Goal: Find specific page/section: Find specific page/section

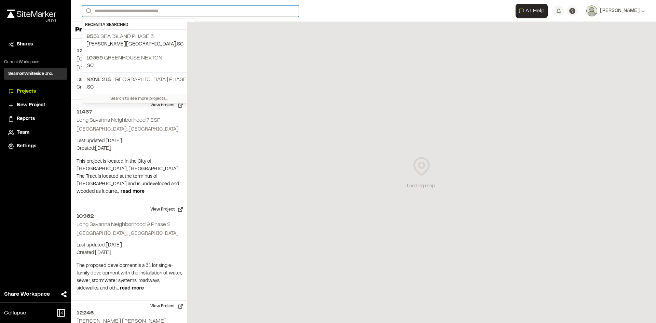
click at [128, 12] on input "Search" at bounding box center [190, 10] width 217 height 11
click at [117, 57] on p "10359 Greenhouse Nexton" at bounding box center [138, 58] width 105 height 8
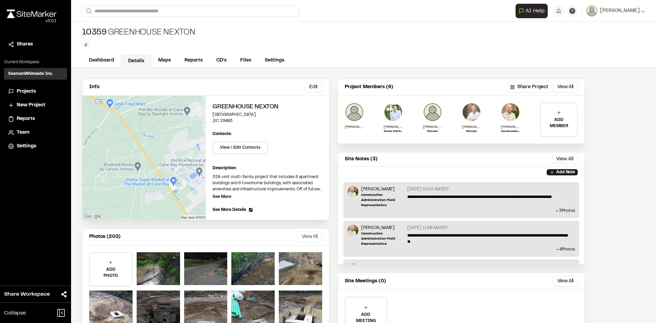
click at [312, 234] on button "View All" at bounding box center [309, 236] width 25 height 11
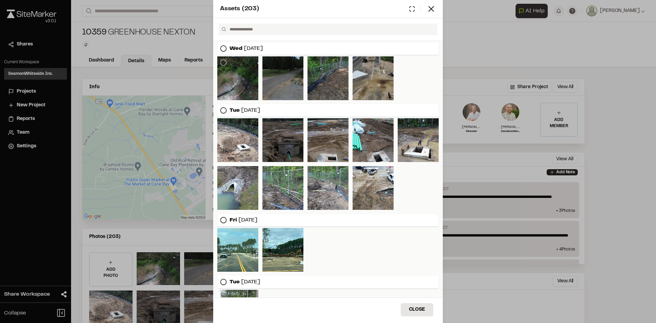
click at [245, 73] on div at bounding box center [237, 78] width 41 height 44
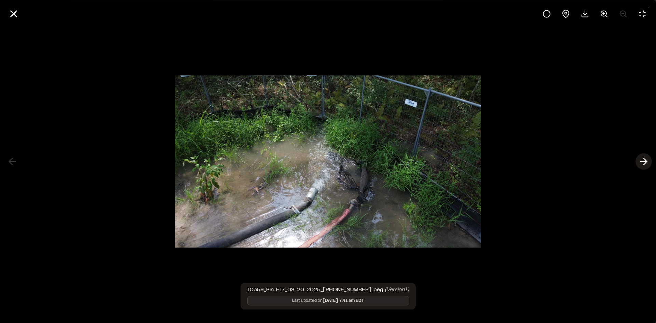
click at [645, 161] on icon at bounding box center [643, 162] width 11 height 12
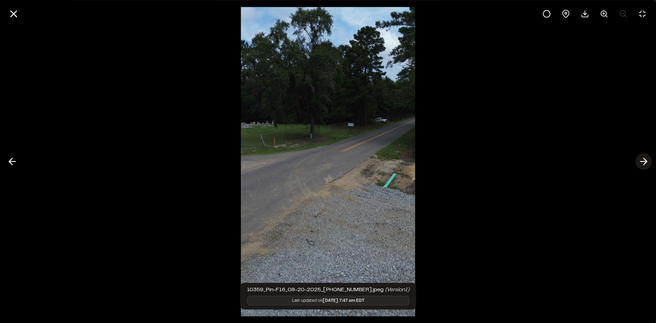
click at [645, 161] on icon at bounding box center [643, 162] width 11 height 12
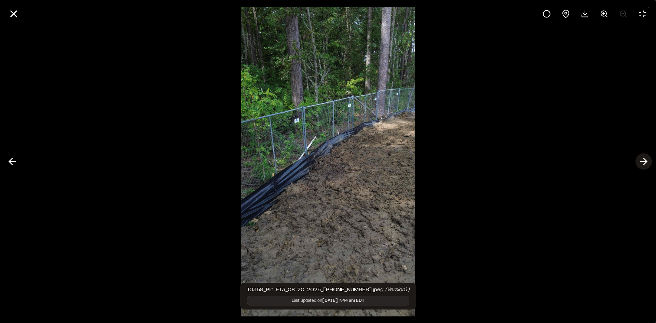
click at [645, 161] on icon at bounding box center [643, 162] width 11 height 12
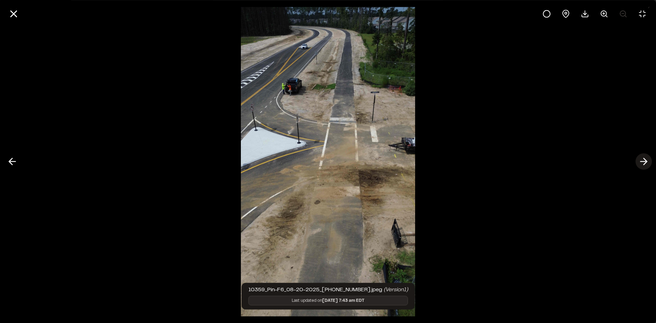
click at [645, 161] on icon at bounding box center [643, 162] width 11 height 12
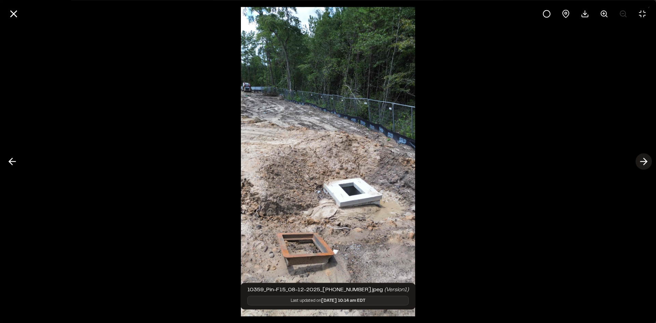
click at [645, 161] on icon at bounding box center [643, 162] width 11 height 12
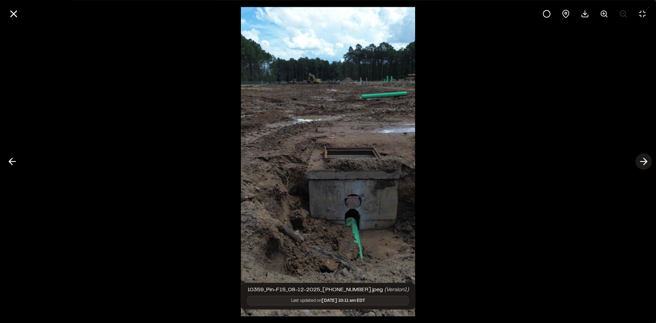
click at [645, 161] on icon at bounding box center [643, 162] width 11 height 12
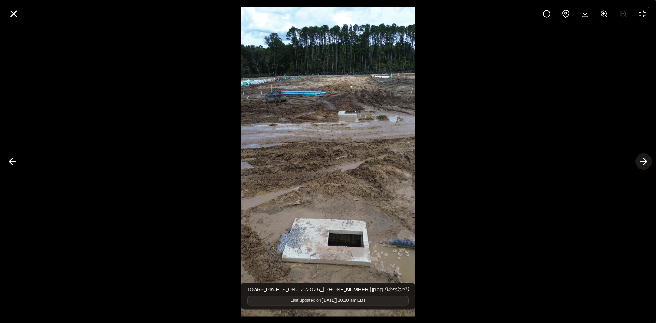
click at [645, 161] on icon at bounding box center [643, 162] width 11 height 12
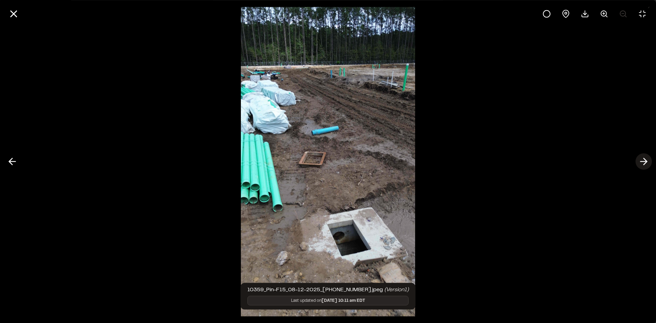
click at [645, 161] on icon at bounding box center [643, 162] width 11 height 12
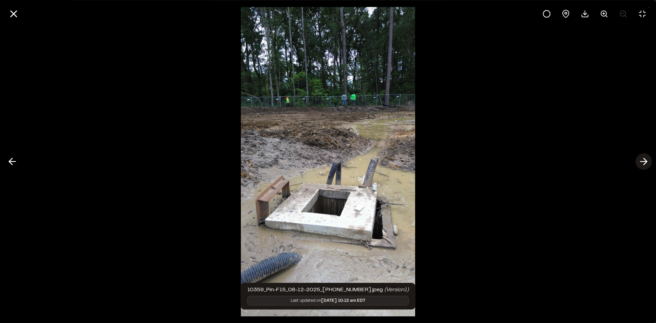
click at [645, 161] on icon at bounding box center [643, 162] width 11 height 12
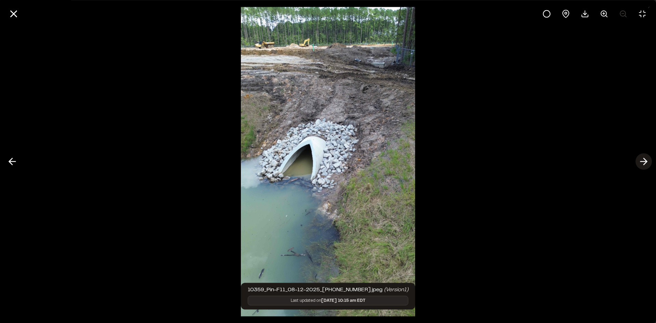
click at [645, 161] on icon at bounding box center [643, 162] width 11 height 12
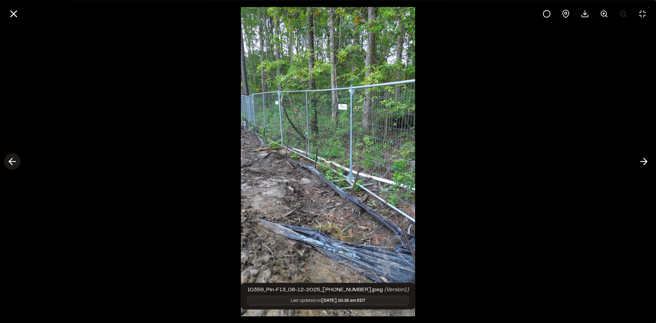
click at [14, 158] on icon at bounding box center [12, 162] width 11 height 12
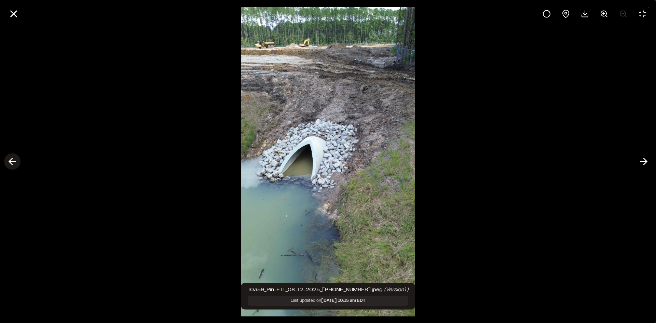
click at [13, 158] on icon at bounding box center [12, 162] width 11 height 12
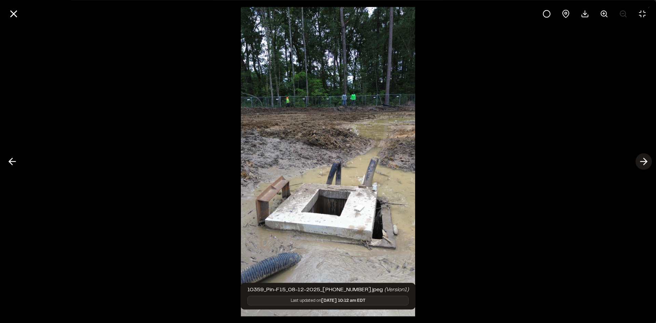
click at [641, 161] on icon at bounding box center [643, 162] width 11 height 12
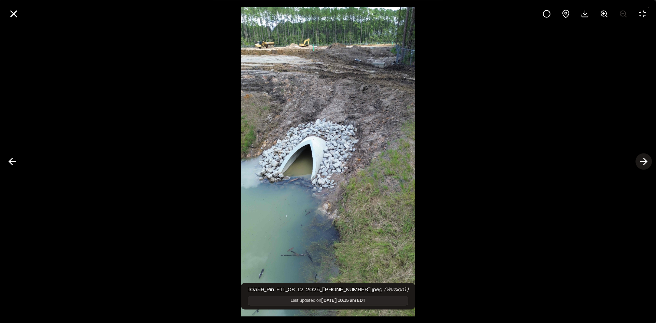
click at [641, 161] on icon at bounding box center [643, 162] width 11 height 12
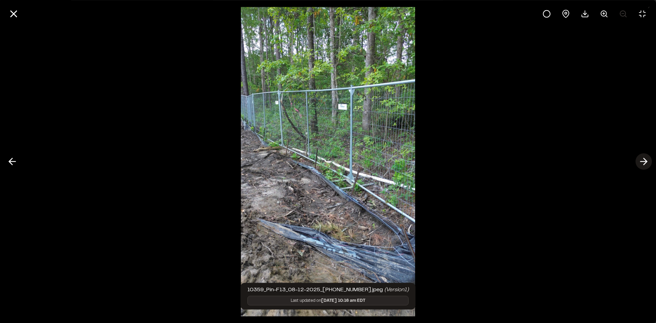
click at [641, 161] on icon at bounding box center [643, 162] width 11 height 12
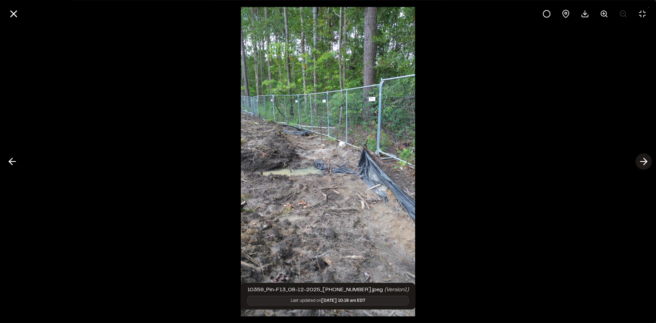
click at [641, 161] on icon at bounding box center [643, 162] width 11 height 12
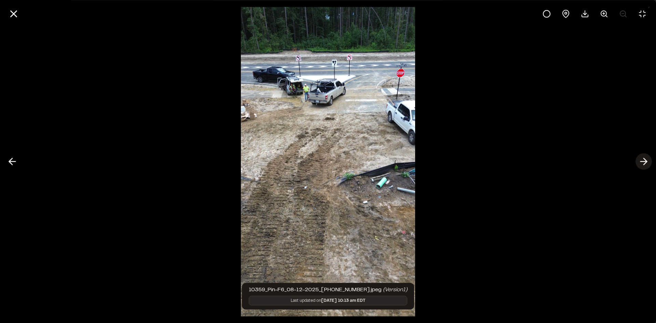
click at [641, 161] on icon at bounding box center [643, 162] width 11 height 12
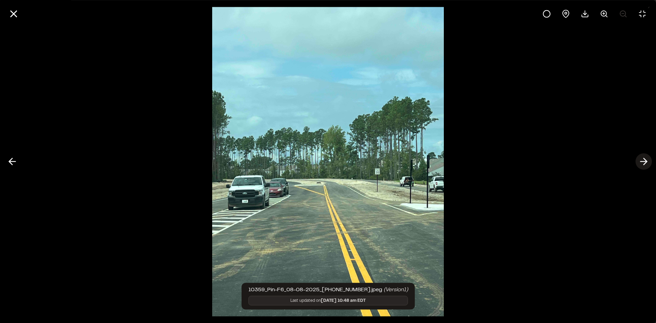
click at [641, 161] on icon at bounding box center [643, 162] width 11 height 12
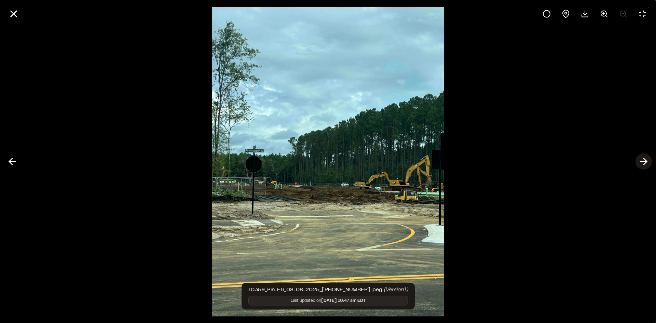
click at [641, 161] on icon at bounding box center [643, 162] width 11 height 12
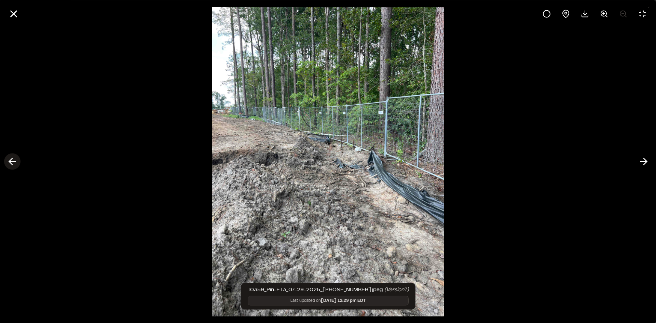
click at [10, 163] on polyline at bounding box center [10, 161] width 3 height 6
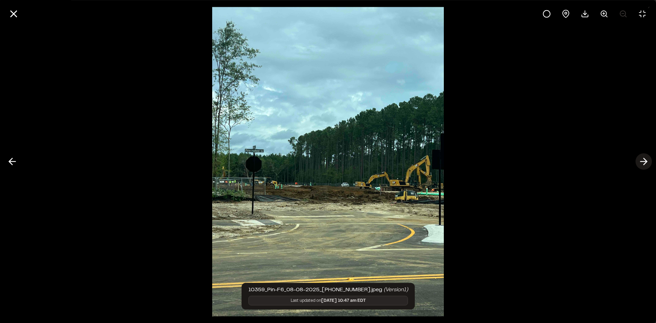
click at [648, 161] on icon at bounding box center [643, 162] width 11 height 12
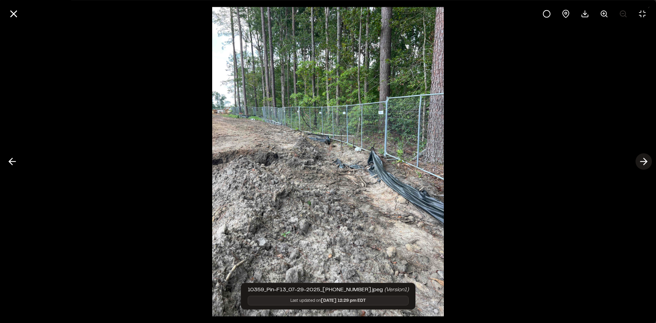
click at [648, 161] on icon at bounding box center [643, 162] width 11 height 12
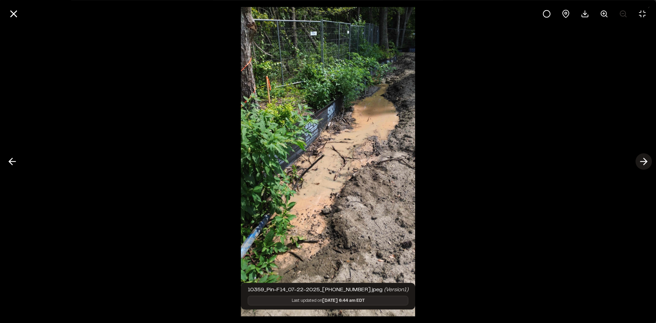
click at [648, 161] on icon at bounding box center [643, 162] width 11 height 12
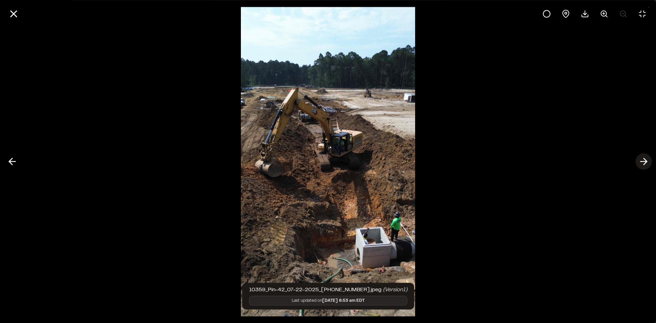
click at [648, 161] on icon at bounding box center [643, 162] width 11 height 12
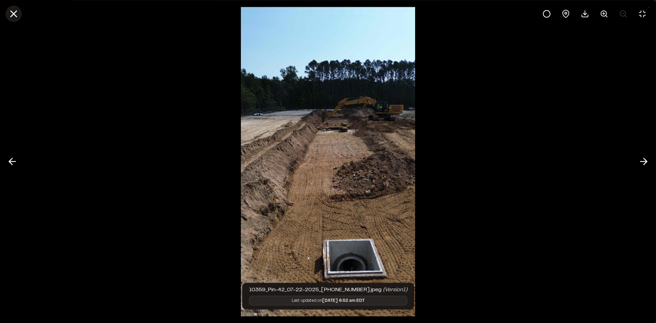
click at [6, 13] on button at bounding box center [13, 13] width 16 height 16
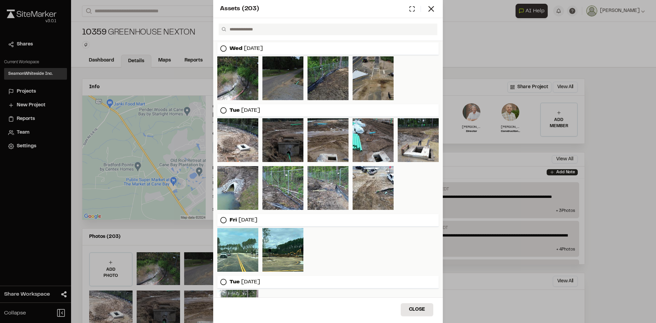
click at [430, 14] on div "Assets ( 203 )" at bounding box center [328, 9] width 230 height 18
click at [431, 10] on icon at bounding box center [432, 9] width 10 height 10
